Goal: Transaction & Acquisition: Obtain resource

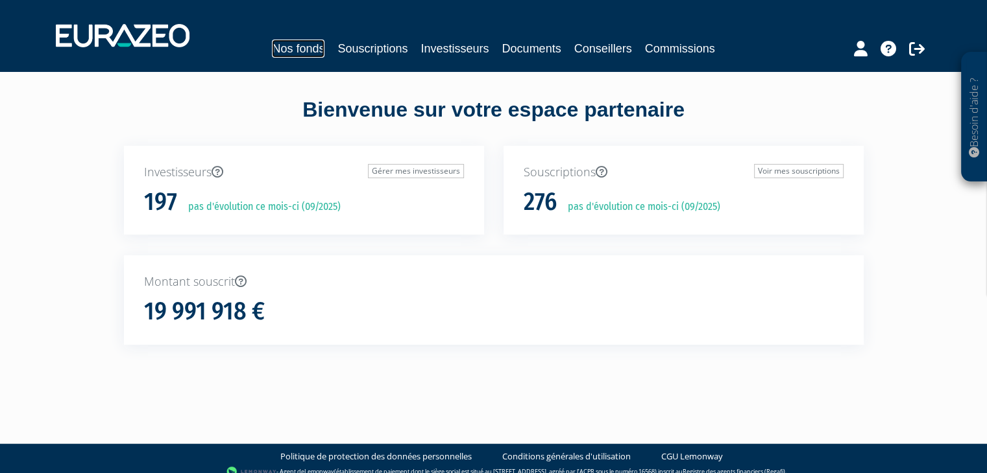
click at [304, 52] on link "Nos fonds" at bounding box center [298, 49] width 53 height 18
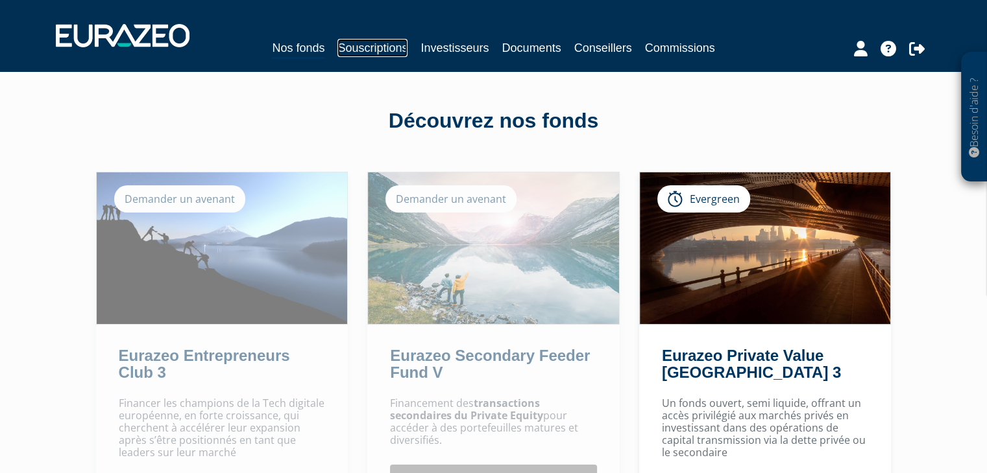
click at [355, 40] on link "Souscriptions" at bounding box center [372, 48] width 70 height 18
click at [433, 42] on link "Investisseurs" at bounding box center [454, 48] width 68 height 18
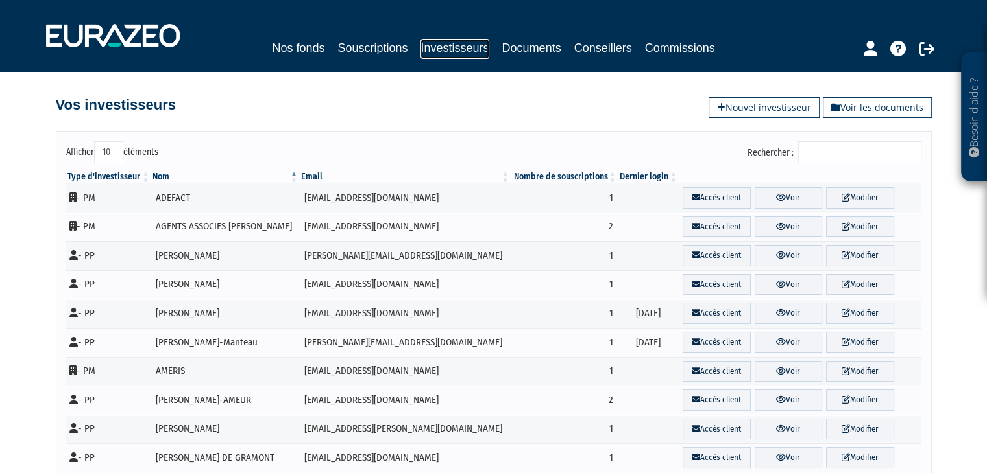
click at [479, 55] on link "Investisseurs" at bounding box center [454, 49] width 68 height 20
click at [839, 149] on input "Rechercher :" at bounding box center [859, 152] width 123 height 22
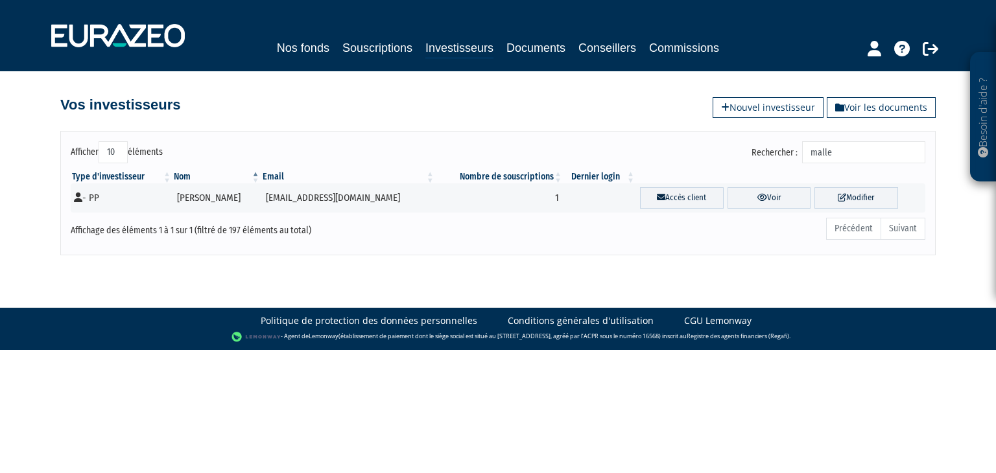
type input "malle"
drag, startPoint x: 413, startPoint y: 118, endPoint x: 406, endPoint y: 104, distance: 15.7
click at [413, 118] on div "Afficher 10 25 50 100 éléments Rechercher : malle Type d'investisseur Nom Email…" at bounding box center [497, 187] width 739 height 138
click at [379, 55] on link "Souscriptions" at bounding box center [377, 48] width 70 height 18
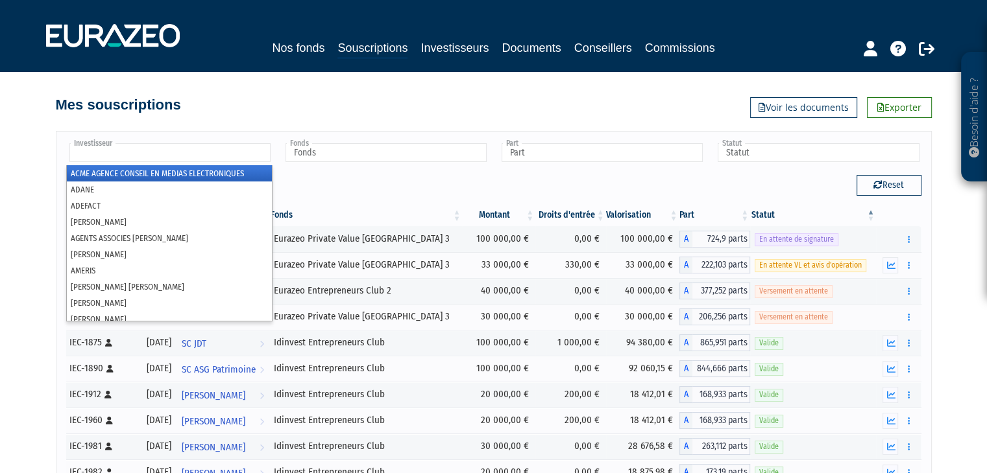
click at [167, 156] on input "text" at bounding box center [169, 152] width 201 height 19
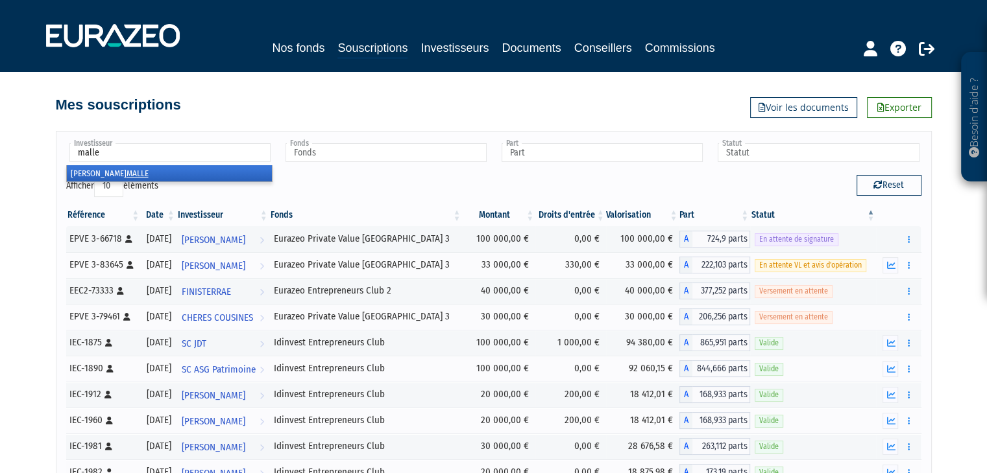
type input "malle"
click at [131, 169] on li "[PERSON_NAME]" at bounding box center [169, 173] width 205 height 16
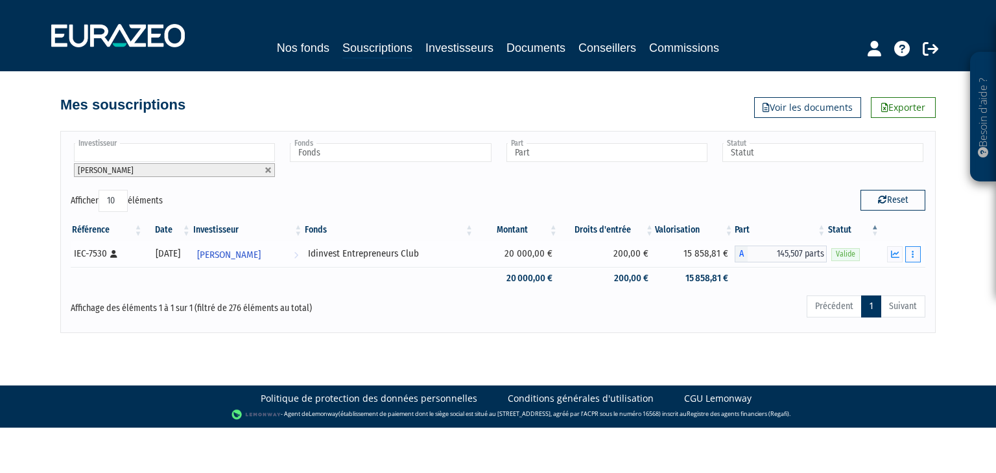
click at [909, 256] on button "button" at bounding box center [913, 254] width 16 height 16
click at [920, 257] on button "button" at bounding box center [913, 254] width 16 height 16
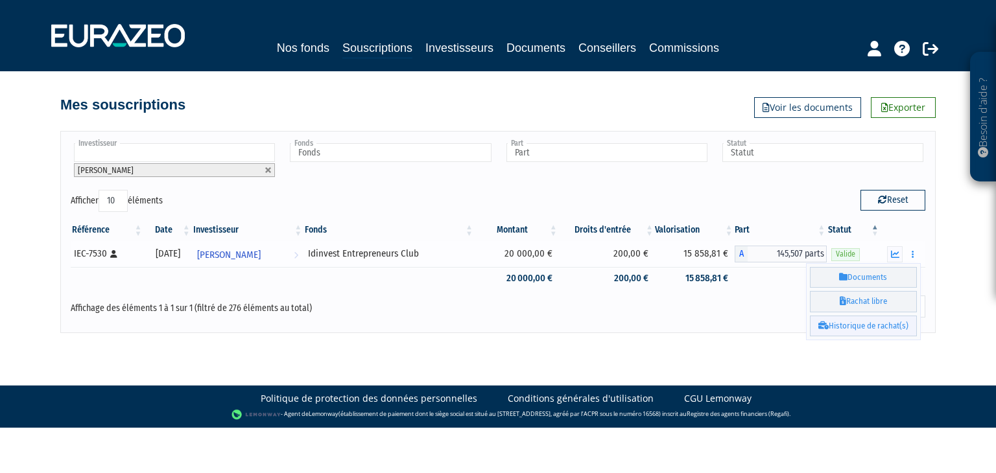
click at [874, 324] on link "Historique de rachat(s)" at bounding box center [863, 326] width 107 height 21
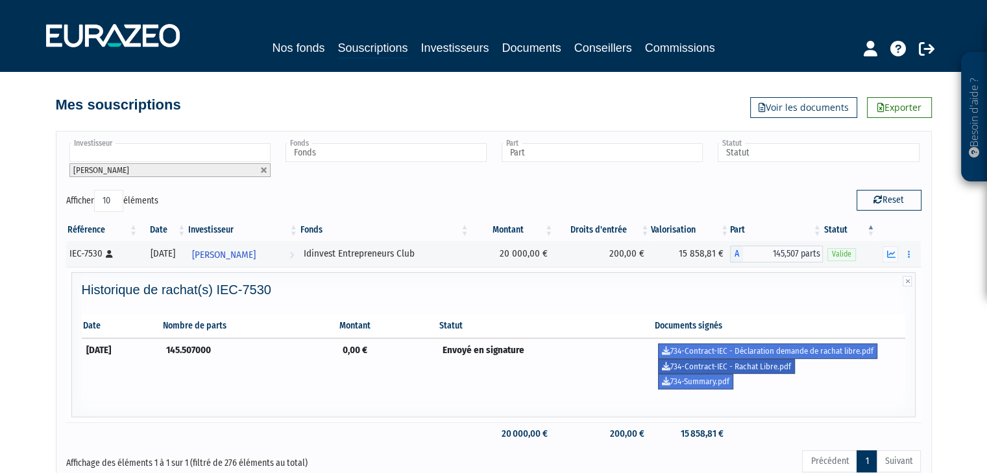
click at [771, 366] on link "734-Contract-IEC - Rachat Libre.pdf" at bounding box center [726, 367] width 137 height 16
click at [937, 361] on div "Besoin d'aide ? × J'ai besoin d'aide Si vous avez une question à propos du fonc…" at bounding box center [493, 244] width 987 height 488
click at [907, 281] on icon at bounding box center [906, 281] width 9 height 10
